Goal: Task Accomplishment & Management: Manage account settings

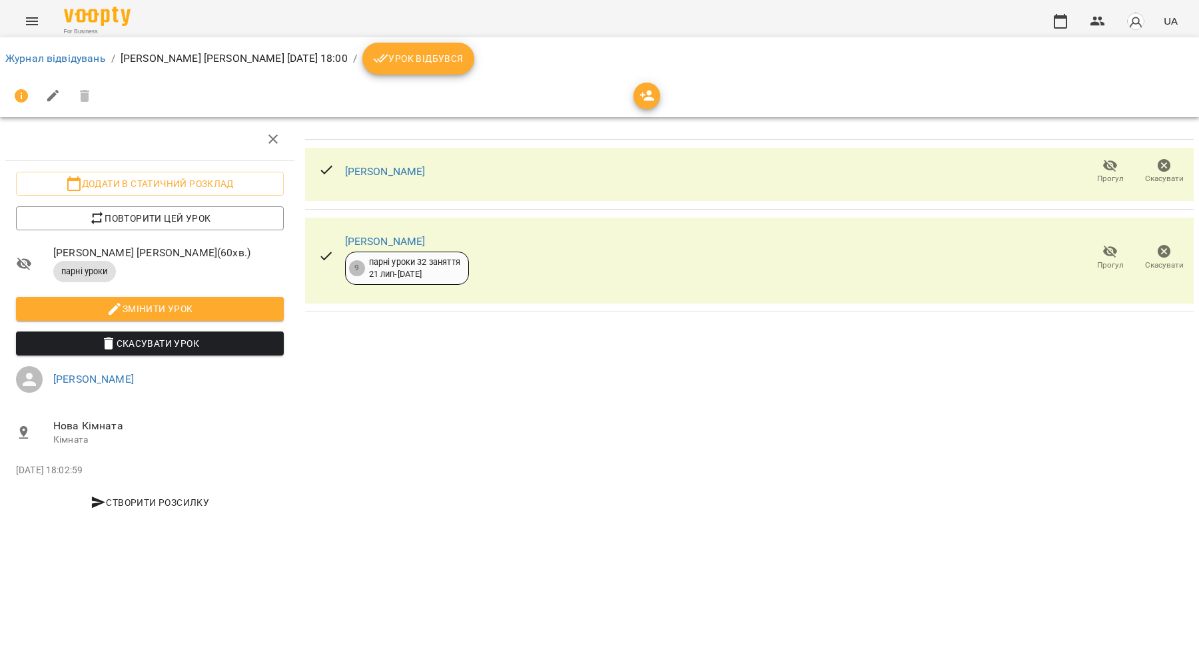
click at [78, 65] on li "Журнал відвідувань" at bounding box center [55, 59] width 101 height 16
click at [75, 59] on link "Журнал відвідувань" at bounding box center [55, 58] width 101 height 13
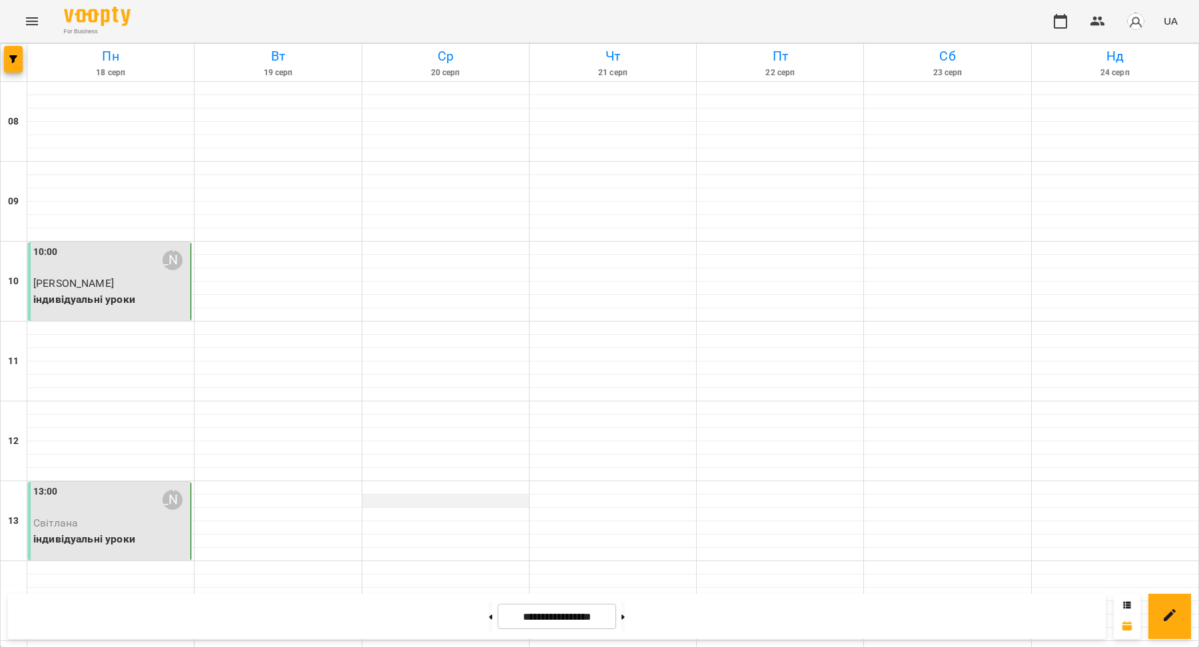
scroll to position [583, 0]
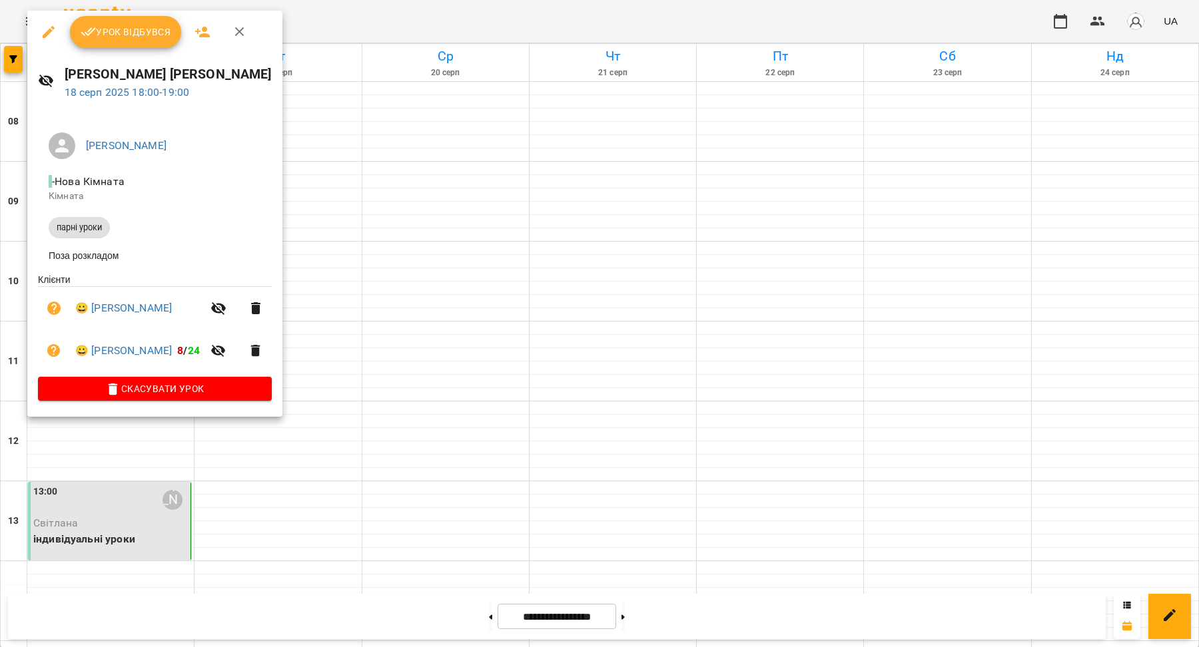
click at [126, 43] on button "Урок відбувся" at bounding box center [126, 32] width 112 height 32
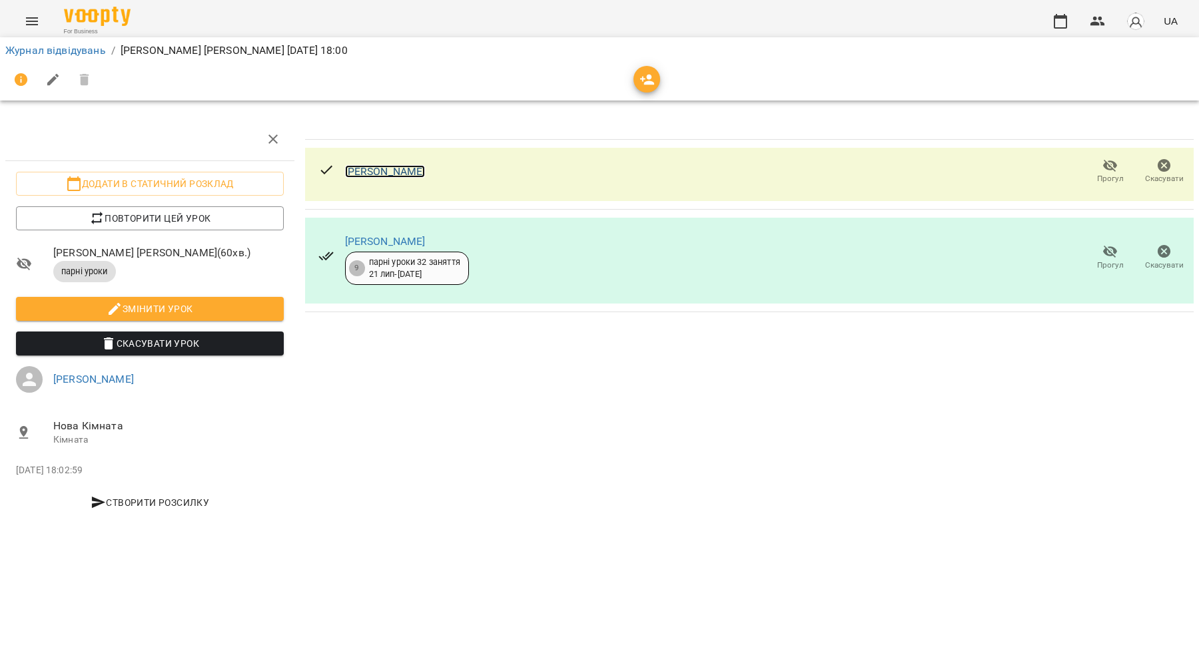
click at [356, 170] on link "[PERSON_NAME]" at bounding box center [385, 171] width 81 height 13
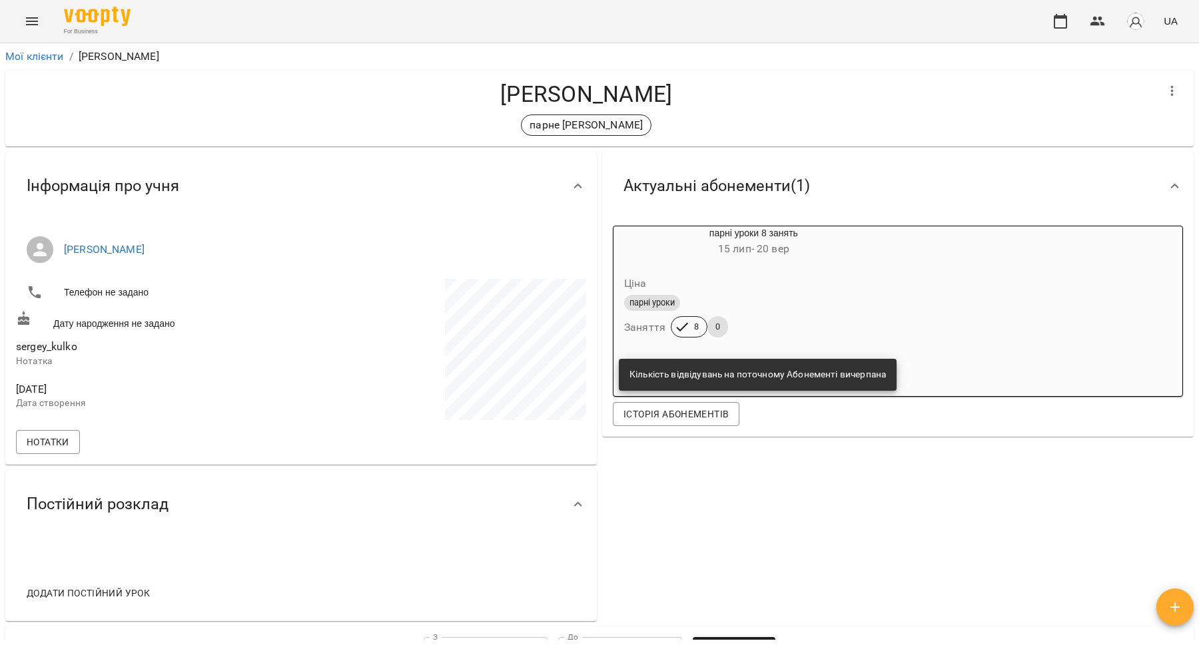
click at [36, 24] on icon "Menu" at bounding box center [32, 21] width 12 height 8
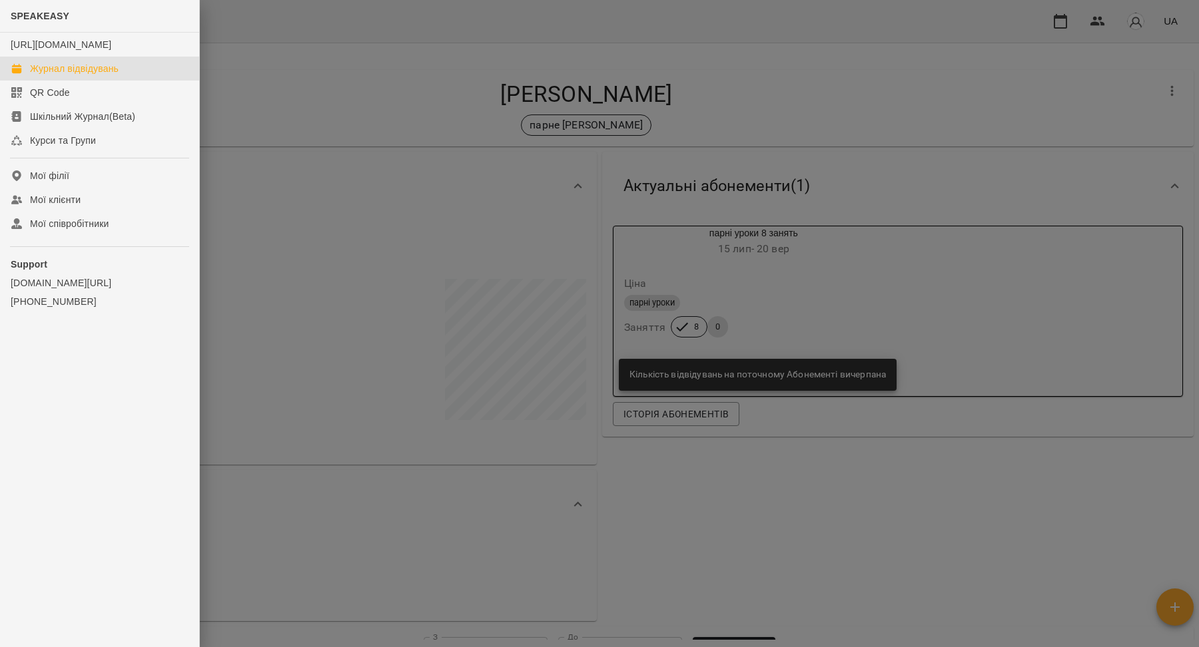
click at [54, 75] on div "Журнал відвідувань" at bounding box center [74, 68] width 89 height 13
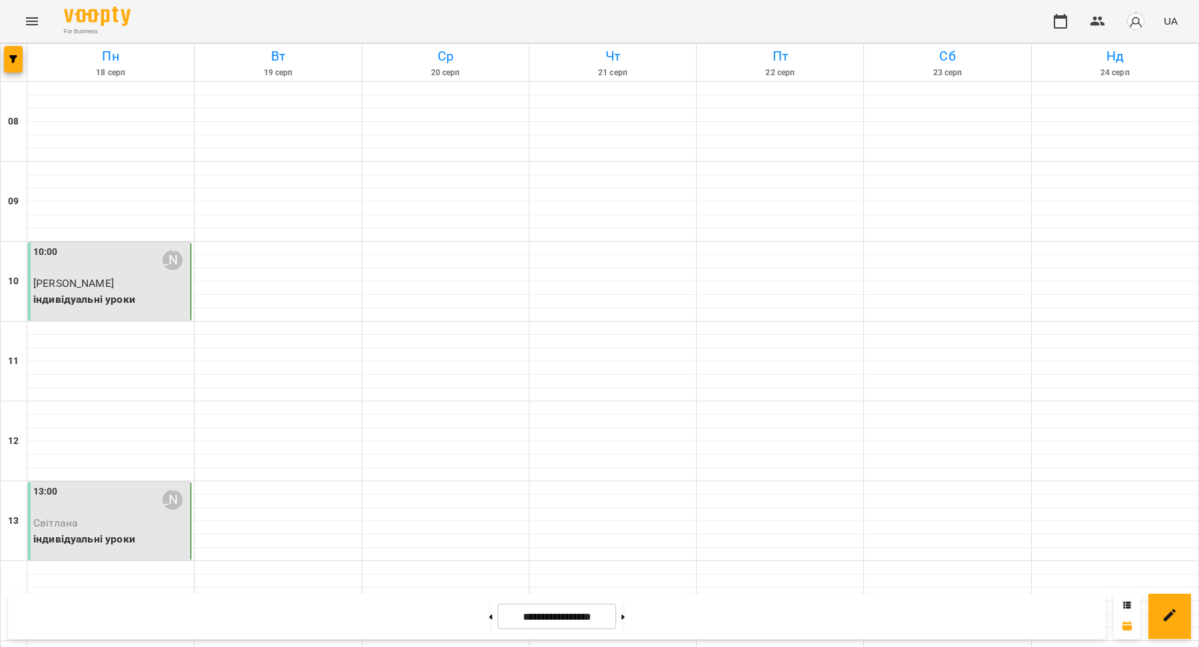
scroll to position [487, 0]
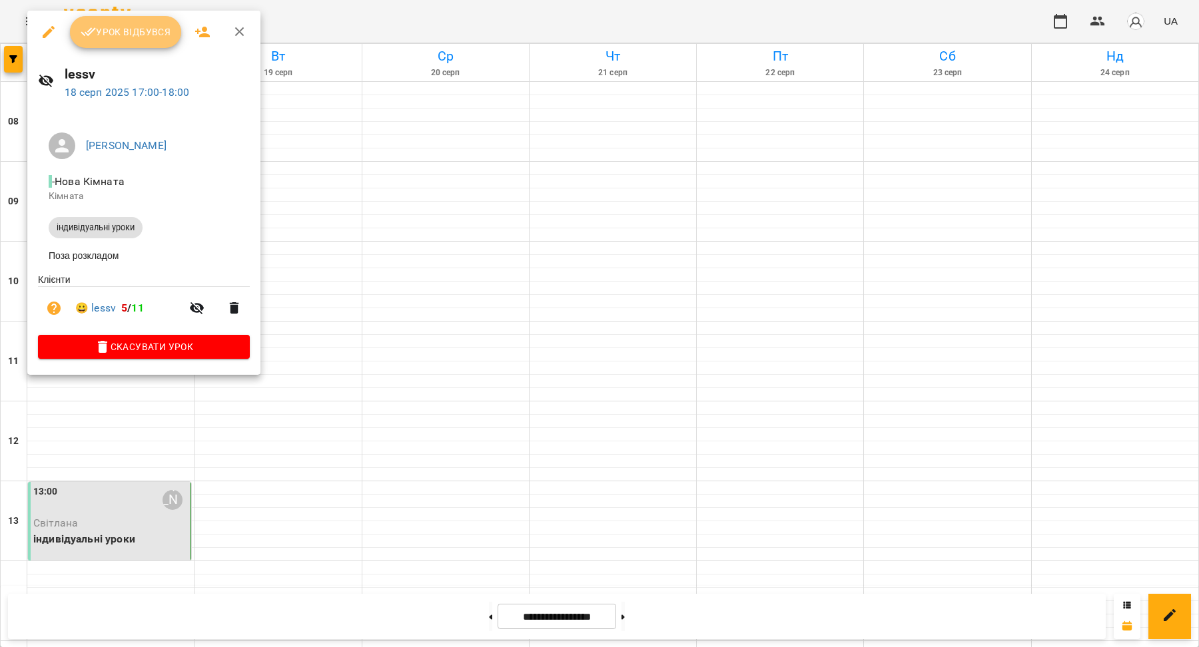
click at [121, 44] on button "Урок відбувся" at bounding box center [126, 32] width 112 height 32
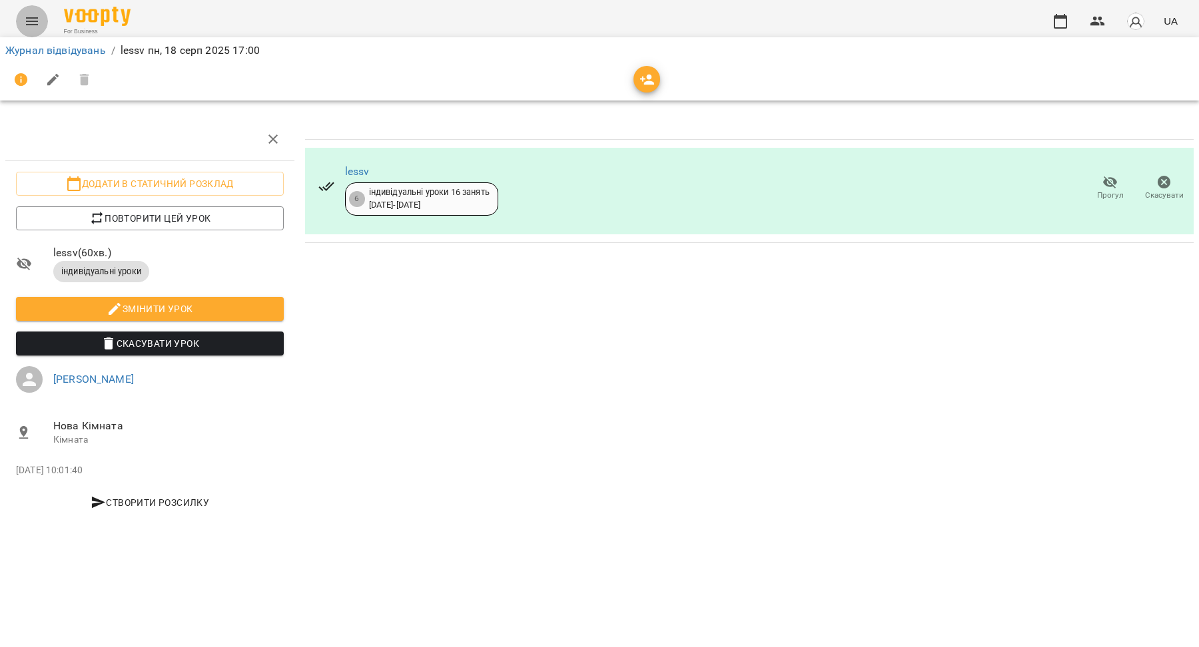
click at [33, 30] on button "Menu" at bounding box center [32, 21] width 32 height 32
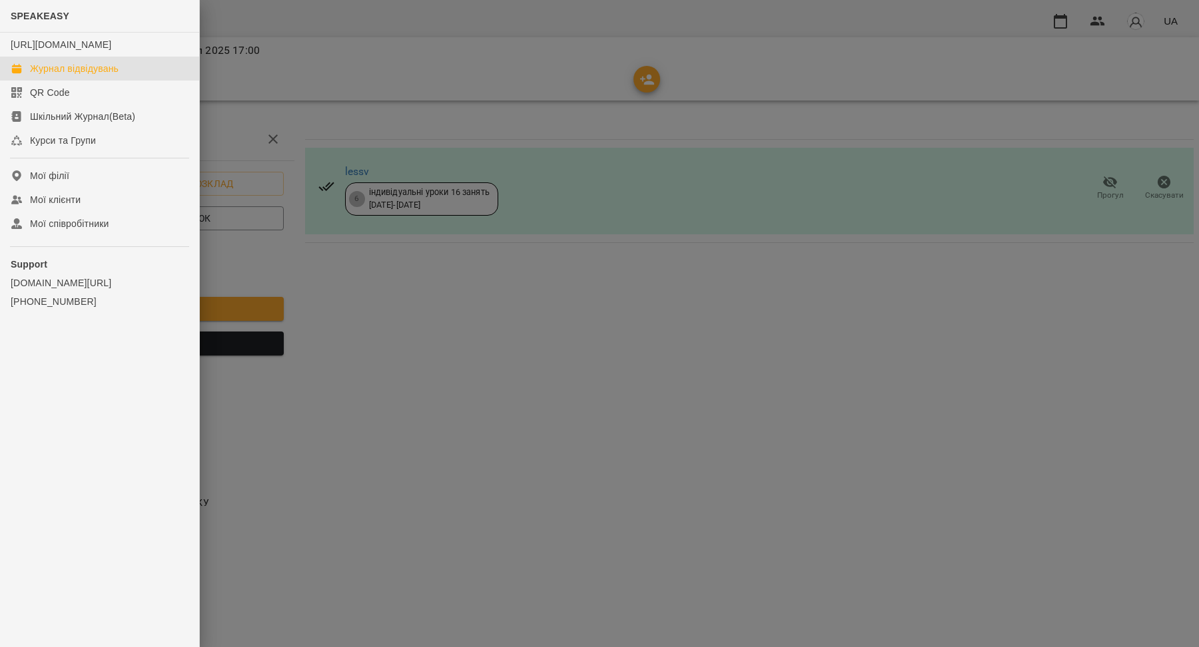
click at [43, 75] on div "Журнал відвідувань" at bounding box center [74, 68] width 89 height 13
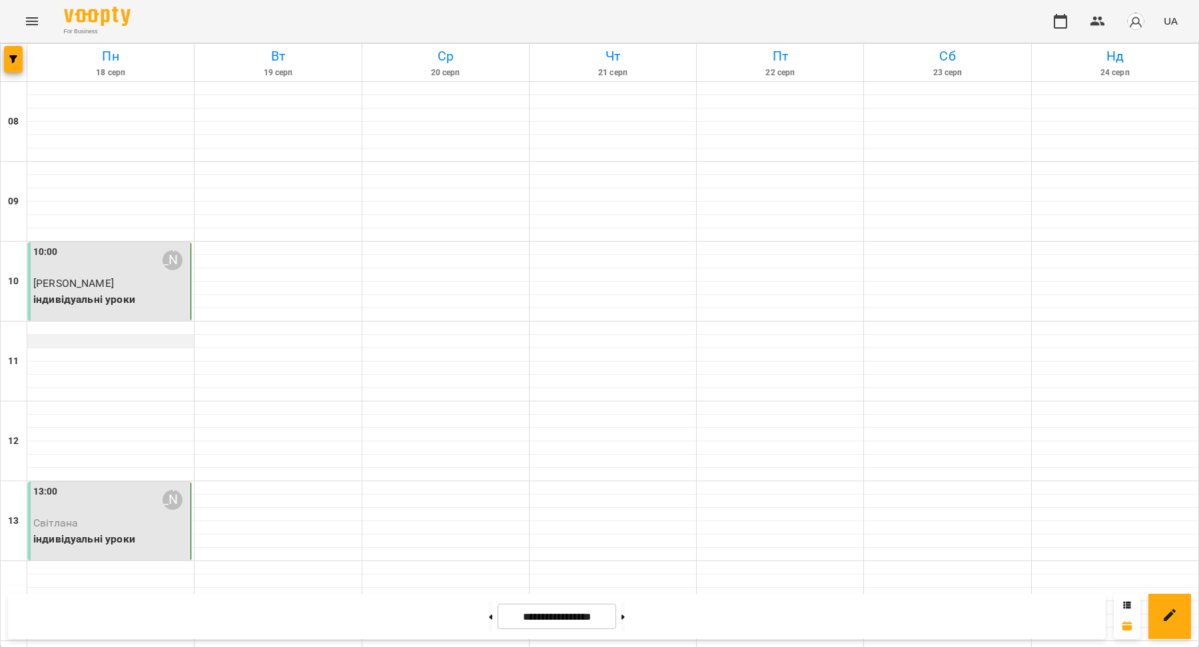
scroll to position [473, 0]
select select "**********"
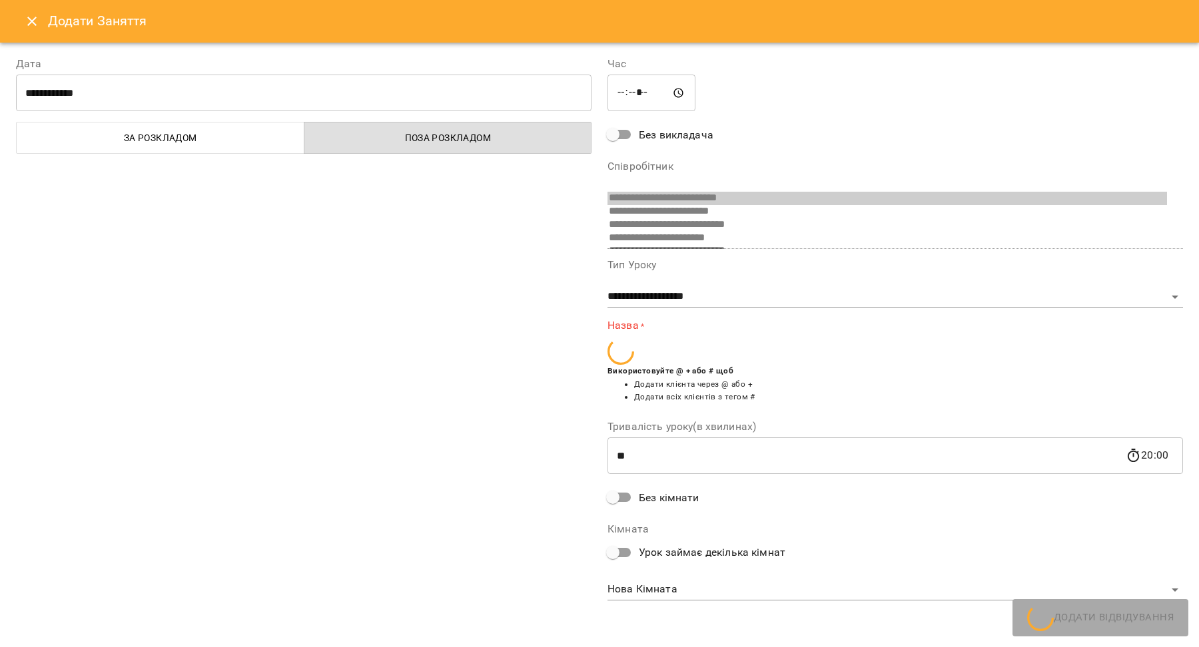
scroll to position [61, 0]
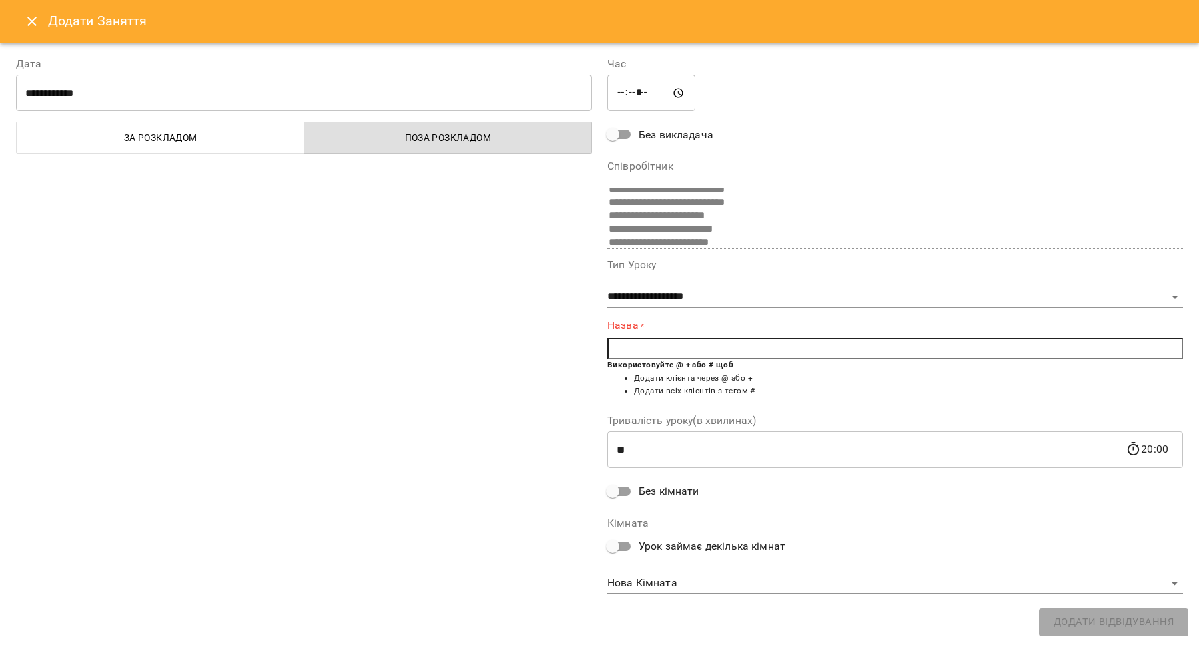
click at [651, 349] on input "text" at bounding box center [895, 348] width 576 height 21
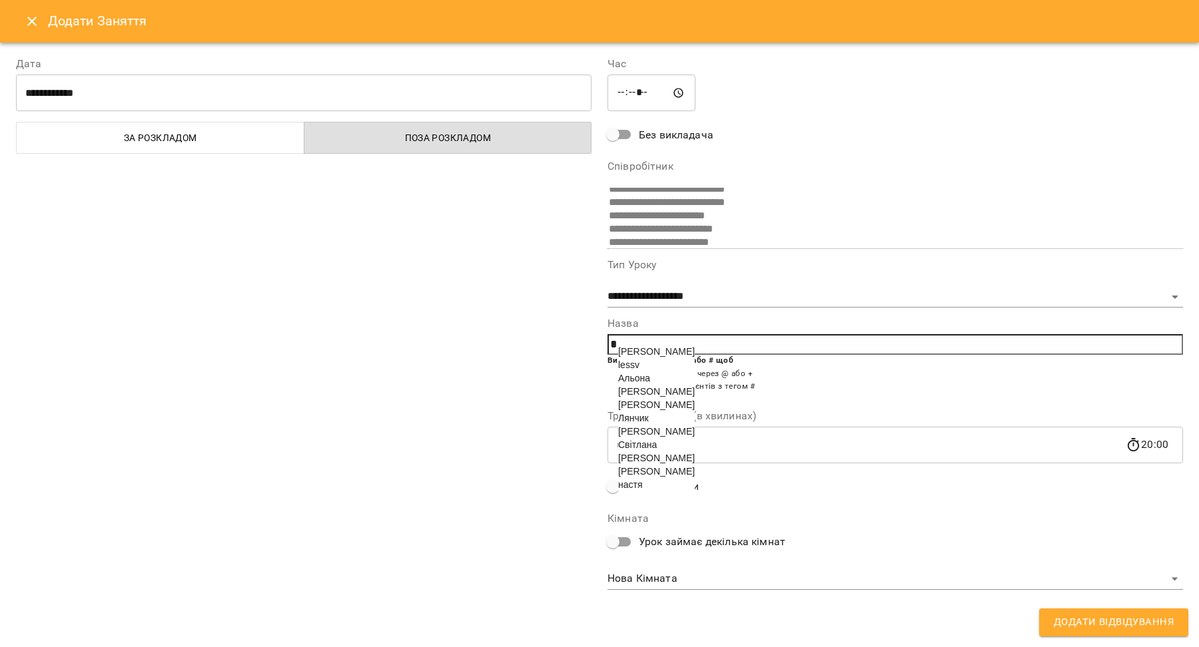
click at [637, 490] on span "настя" at bounding box center [630, 485] width 25 height 11
type input "*****"
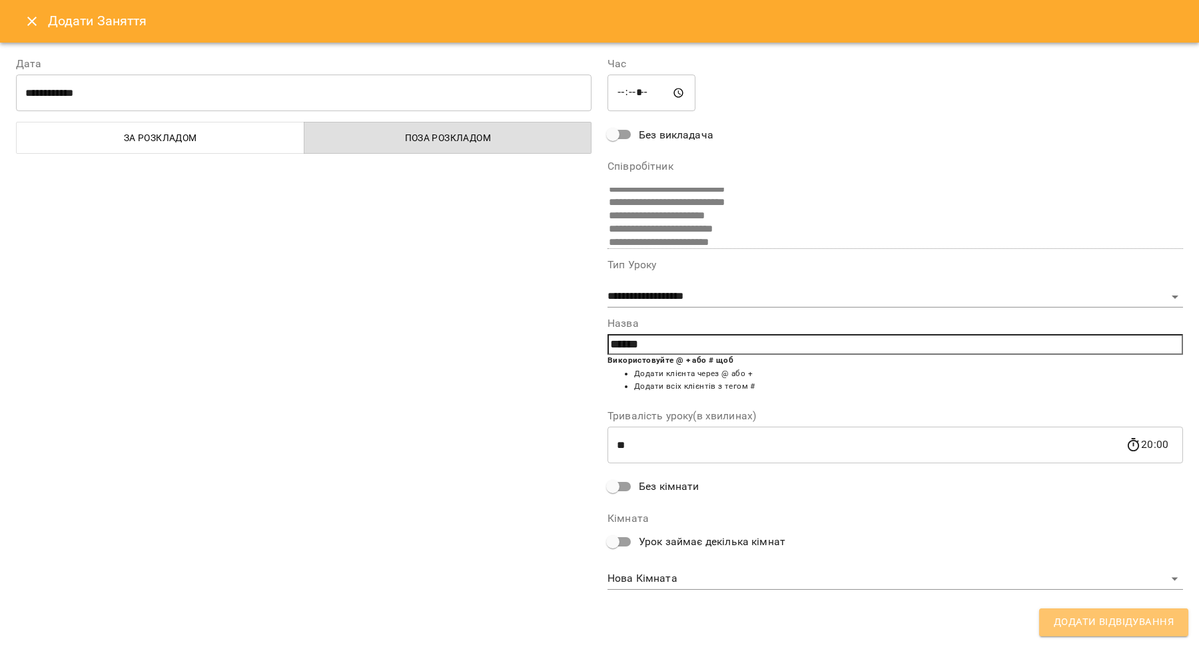
click at [1135, 628] on span "Додати Відвідування" at bounding box center [1114, 622] width 120 height 17
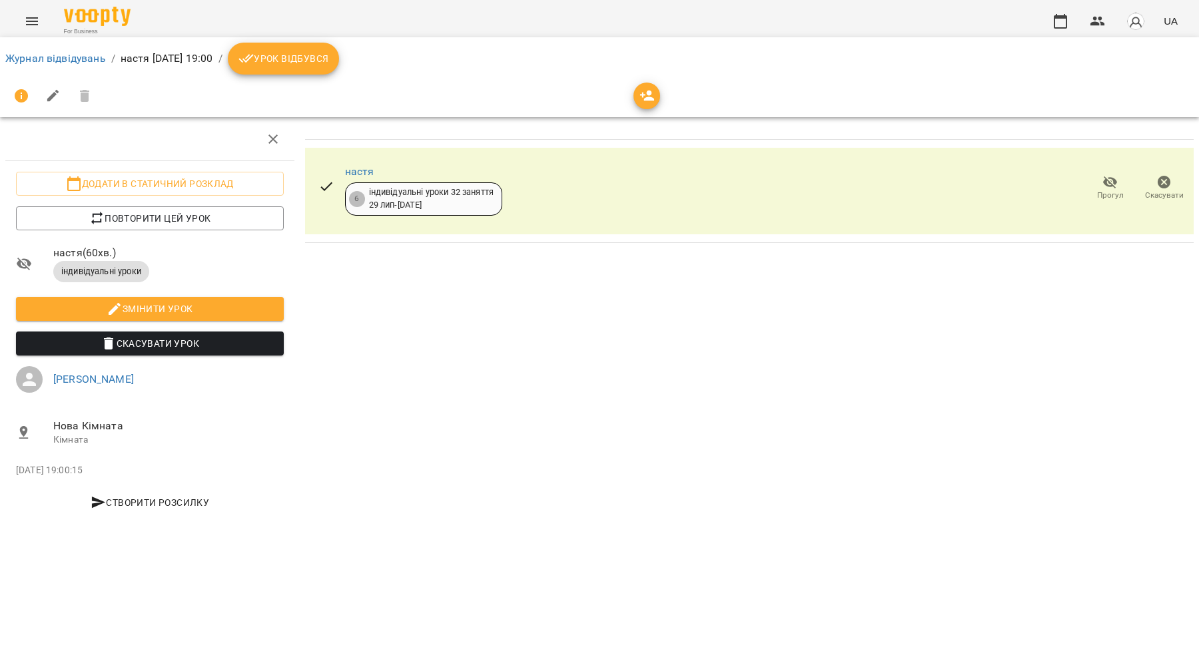
click at [1113, 183] on icon "button" at bounding box center [1110, 183] width 15 height 13
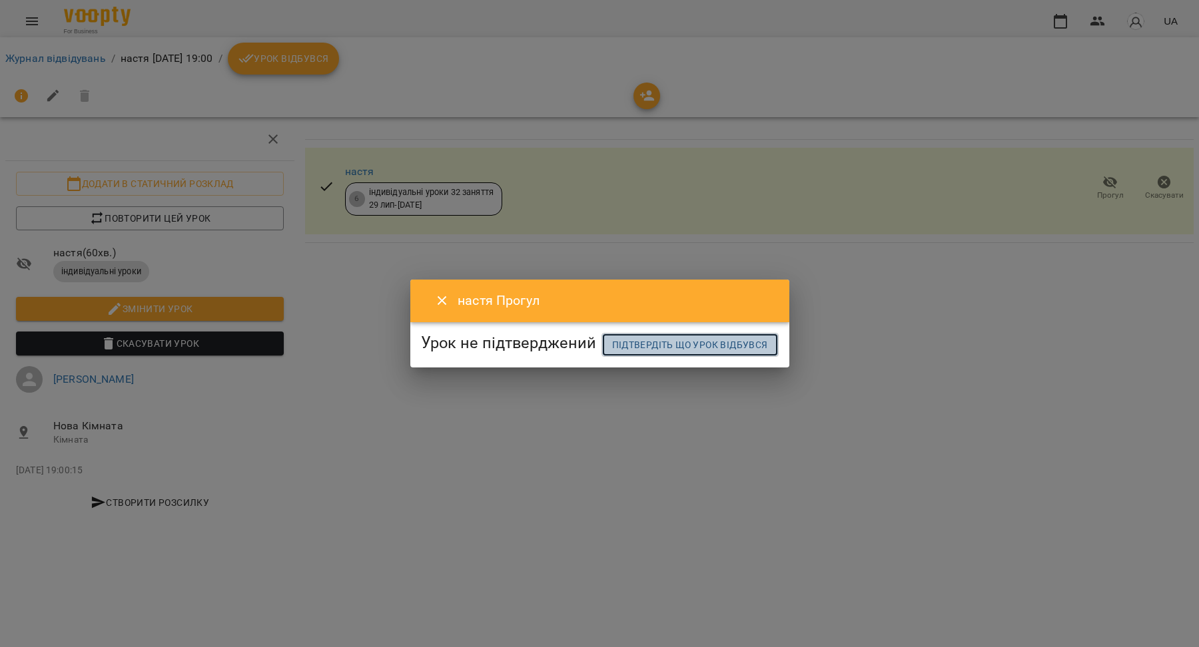
click at [631, 353] on span "Підтвердіть що урок відбувся" at bounding box center [690, 345] width 156 height 16
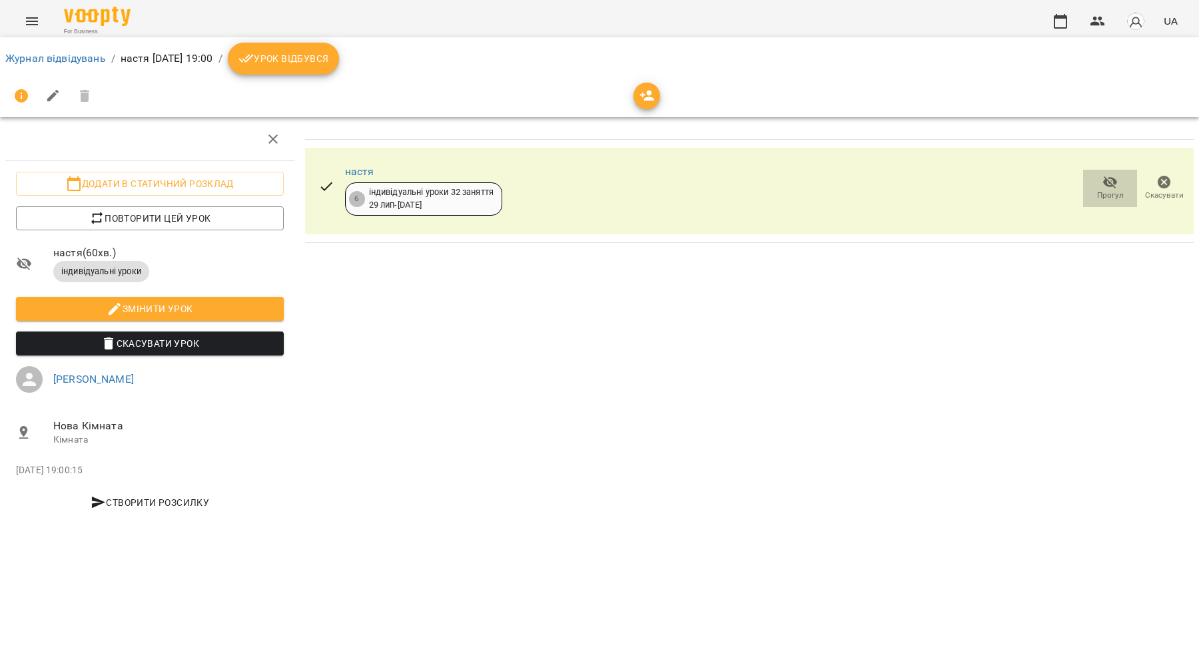
click at [1110, 188] on icon "button" at bounding box center [1110, 183] width 16 height 16
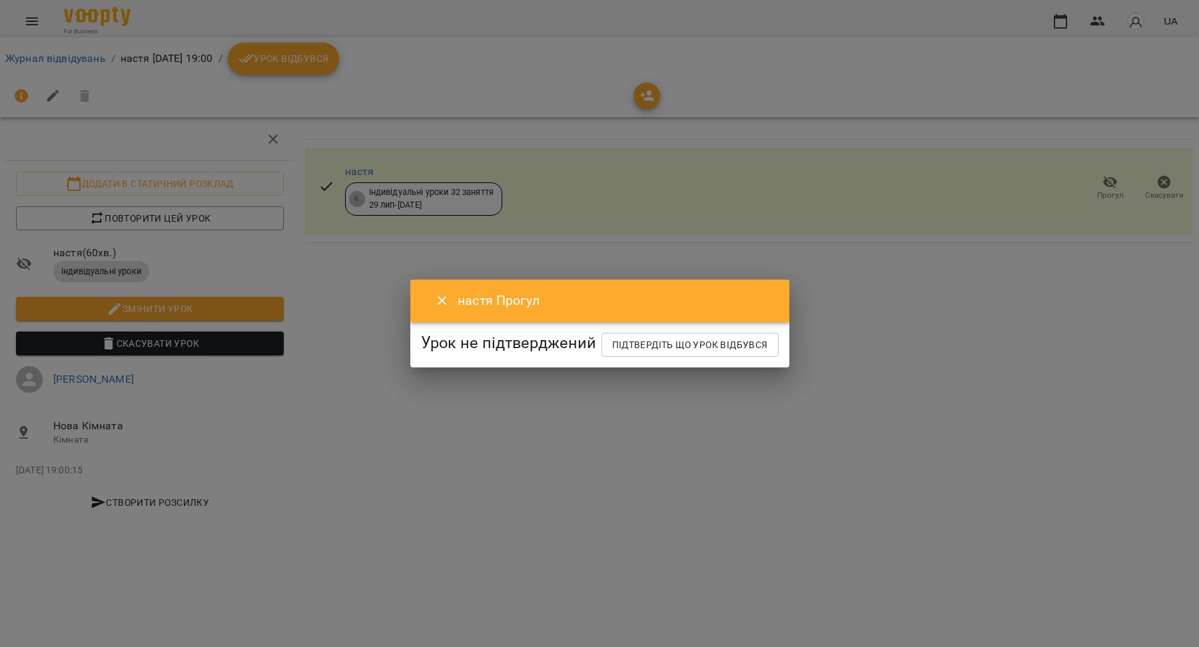
click at [426, 285] on button "Close" at bounding box center [442, 301] width 32 height 32
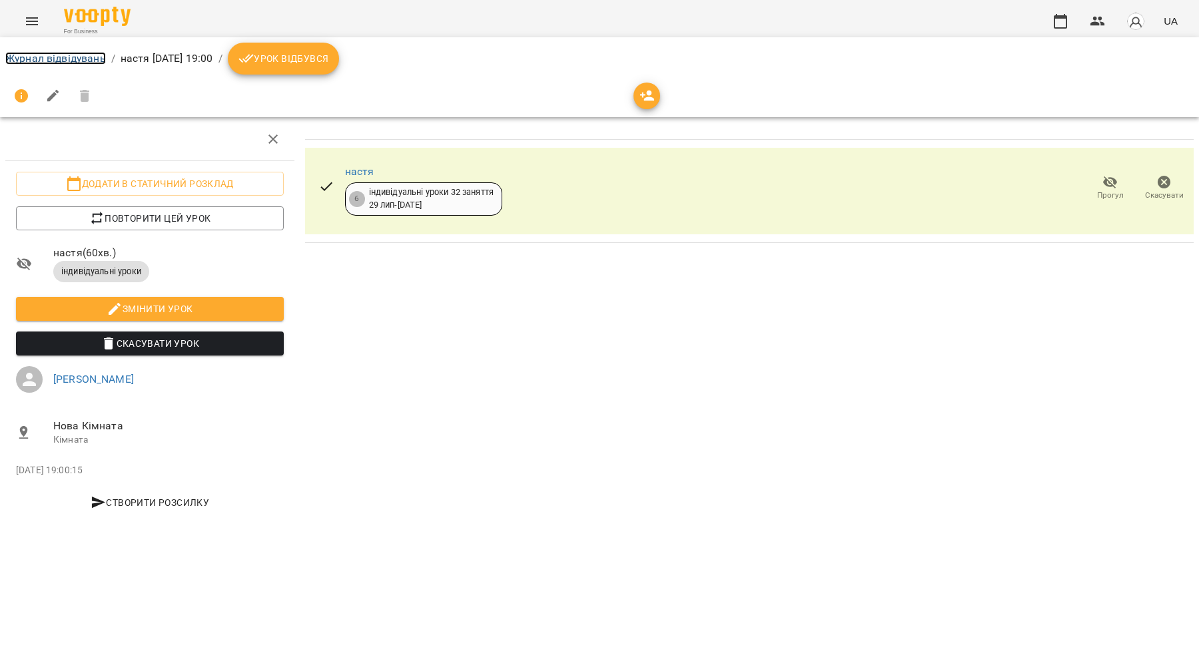
click at [97, 62] on link "Журнал відвідувань" at bounding box center [55, 58] width 101 height 13
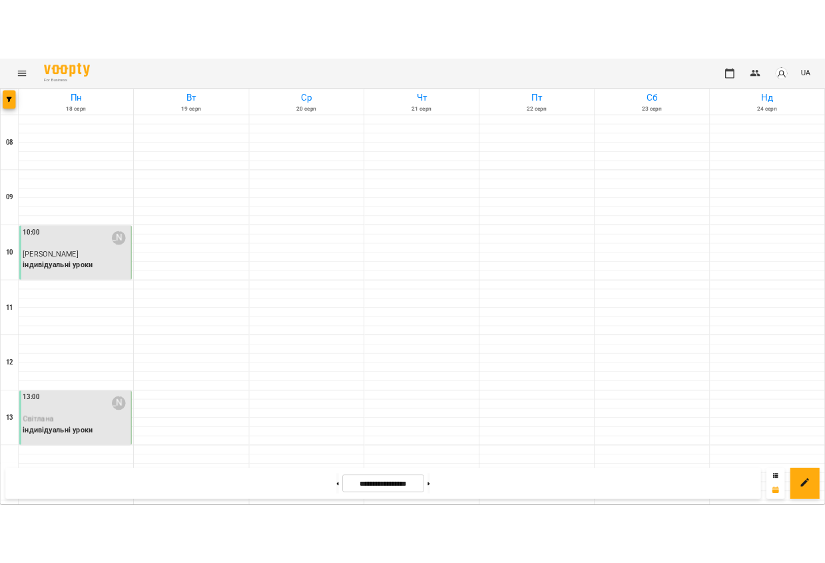
scroll to position [498, 0]
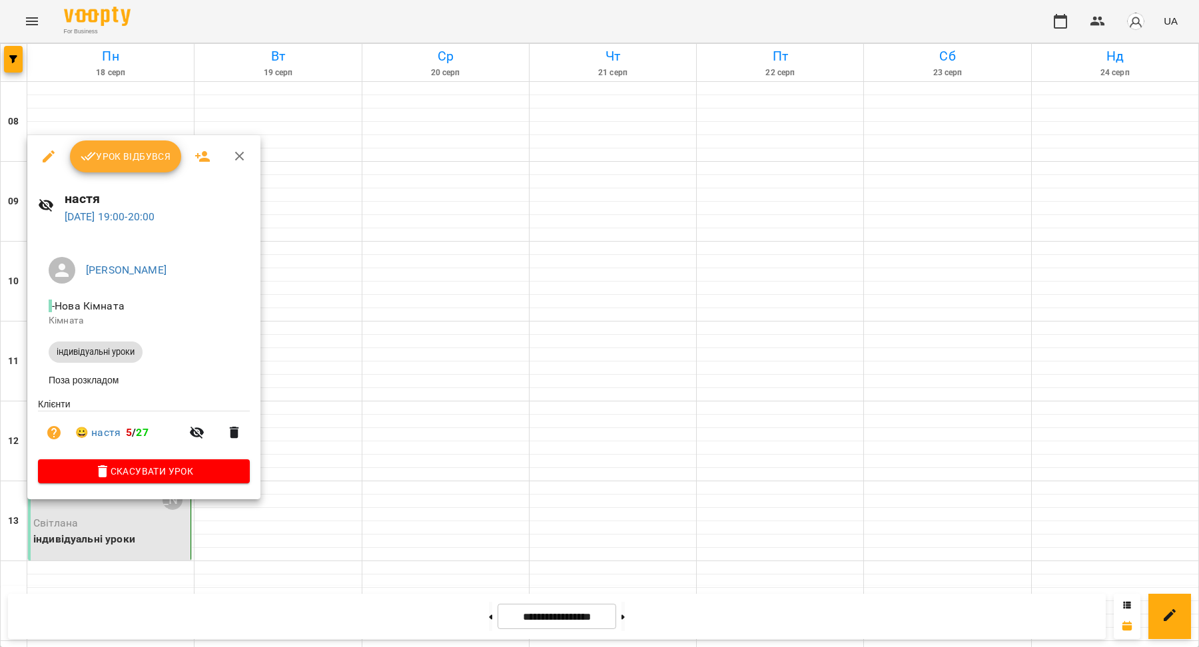
click at [146, 164] on span "Урок відбувся" at bounding box center [126, 157] width 91 height 16
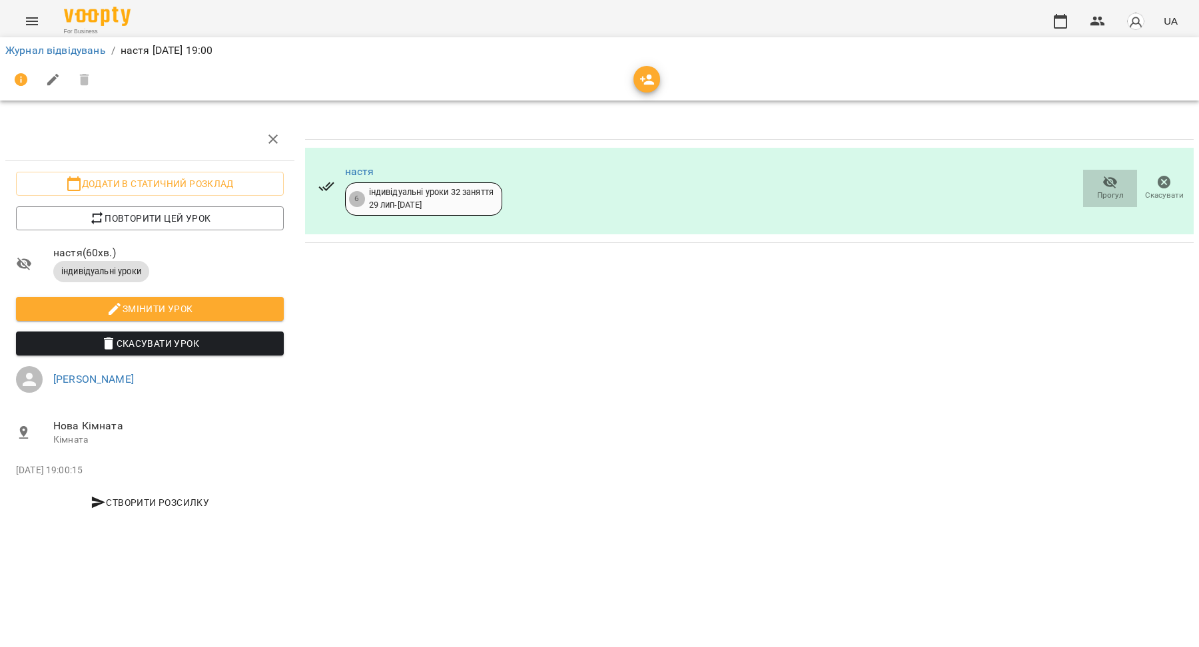
click at [1100, 181] on span "Прогул" at bounding box center [1110, 188] width 38 height 27
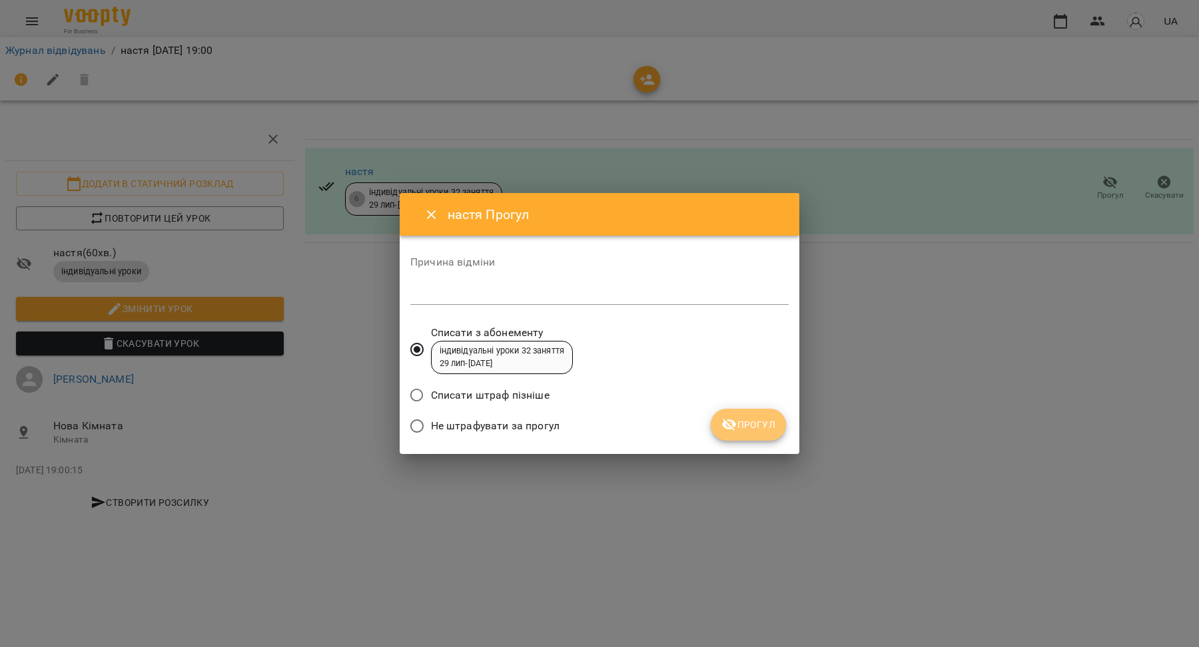
click at [739, 436] on button "Прогул" at bounding box center [748, 425] width 75 height 32
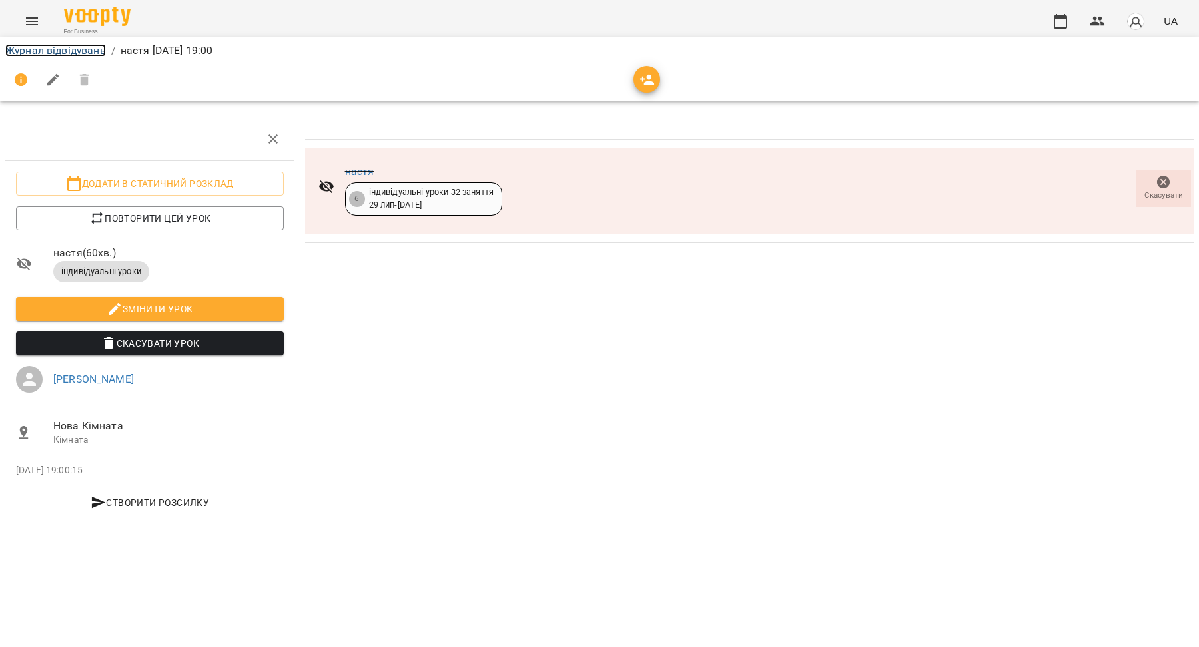
click at [55, 47] on link "Журнал відвідувань" at bounding box center [55, 50] width 101 height 13
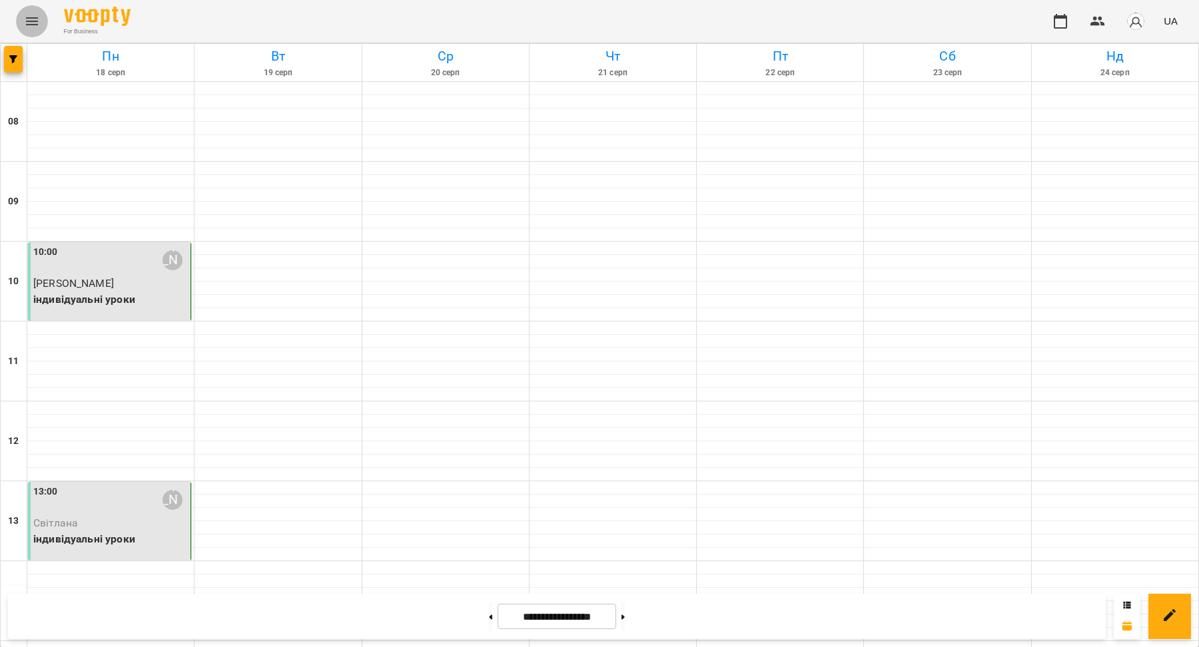
click at [23, 19] on button "Menu" at bounding box center [32, 21] width 32 height 32
